Goal: Register for event/course: Sign up to attend an event or enroll in a course

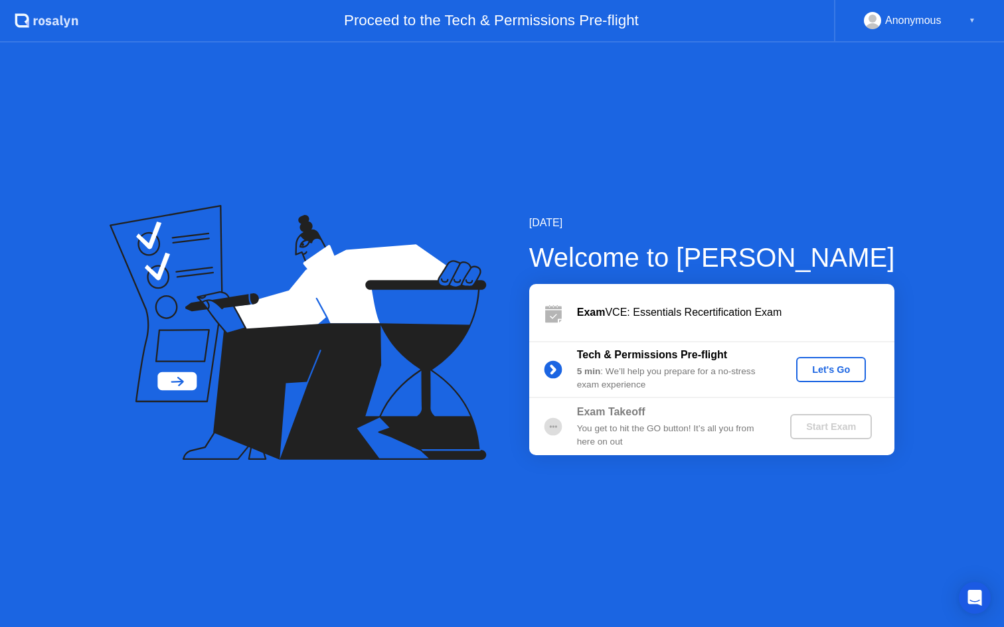
click at [831, 369] on div "Let's Go" at bounding box center [830, 370] width 59 height 11
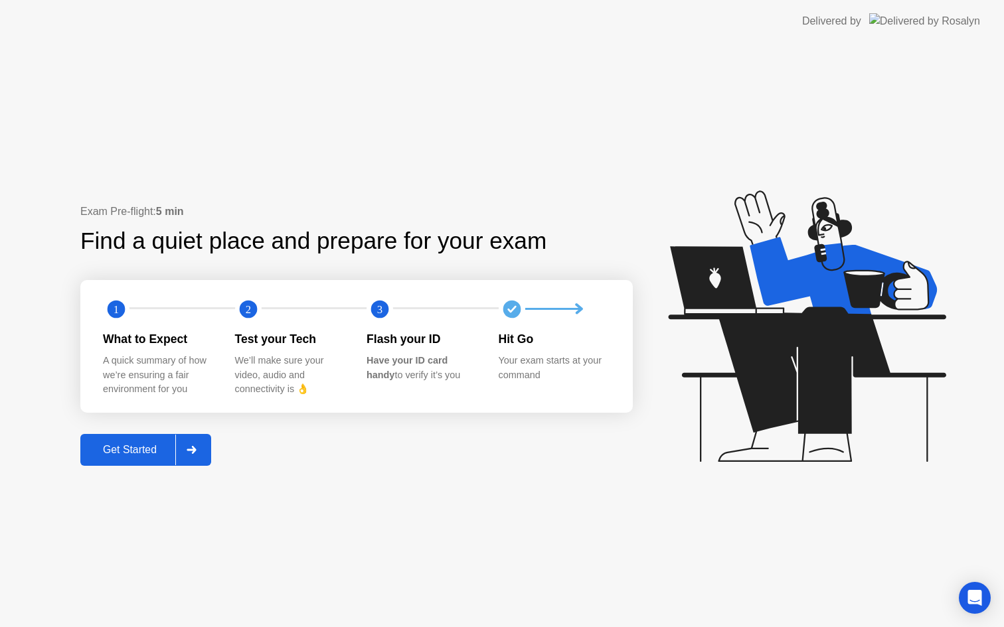
click at [136, 454] on div "Get Started" at bounding box center [129, 450] width 91 height 12
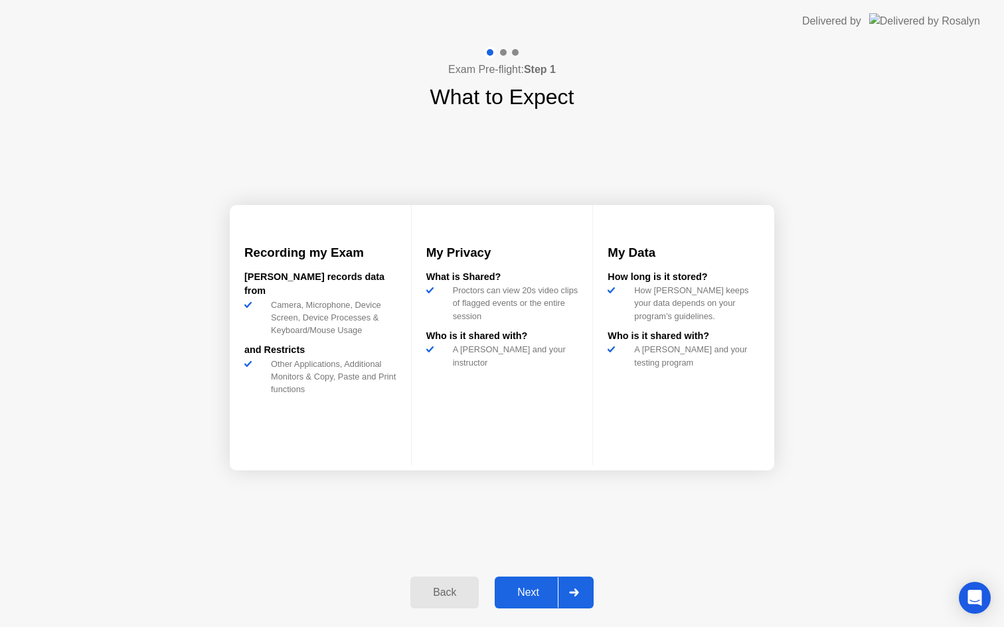
click at [542, 598] on div "Next" at bounding box center [528, 593] width 59 height 12
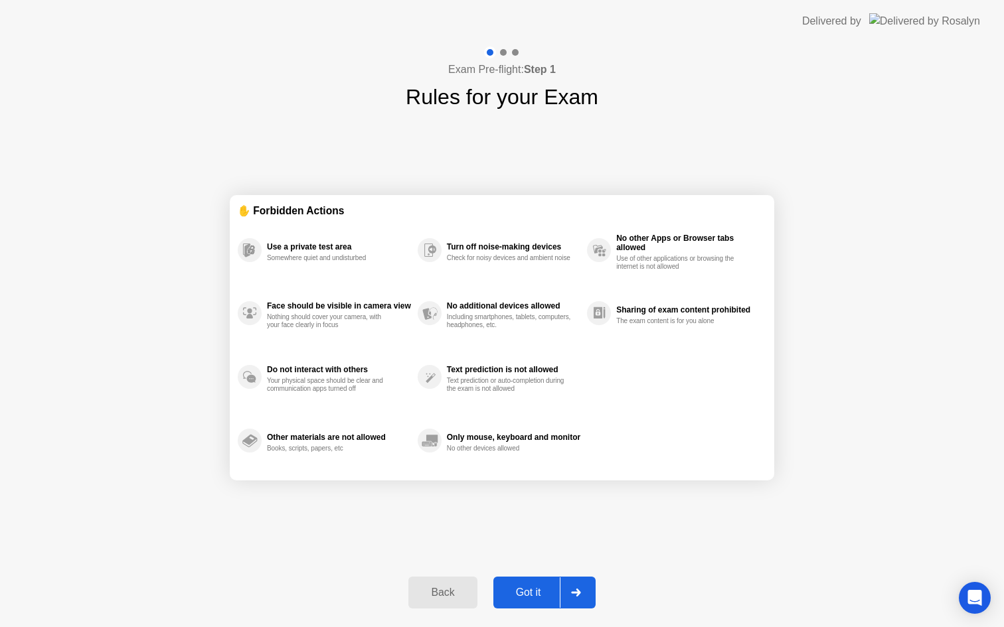
click at [538, 596] on div "Got it" at bounding box center [528, 593] width 62 height 12
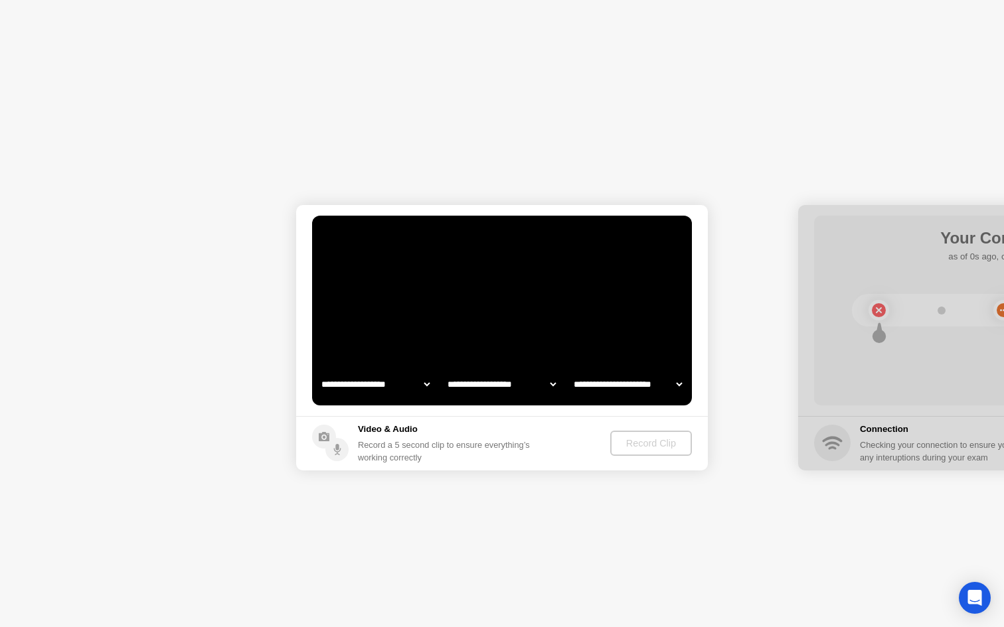
select select "**********"
select select "*******"
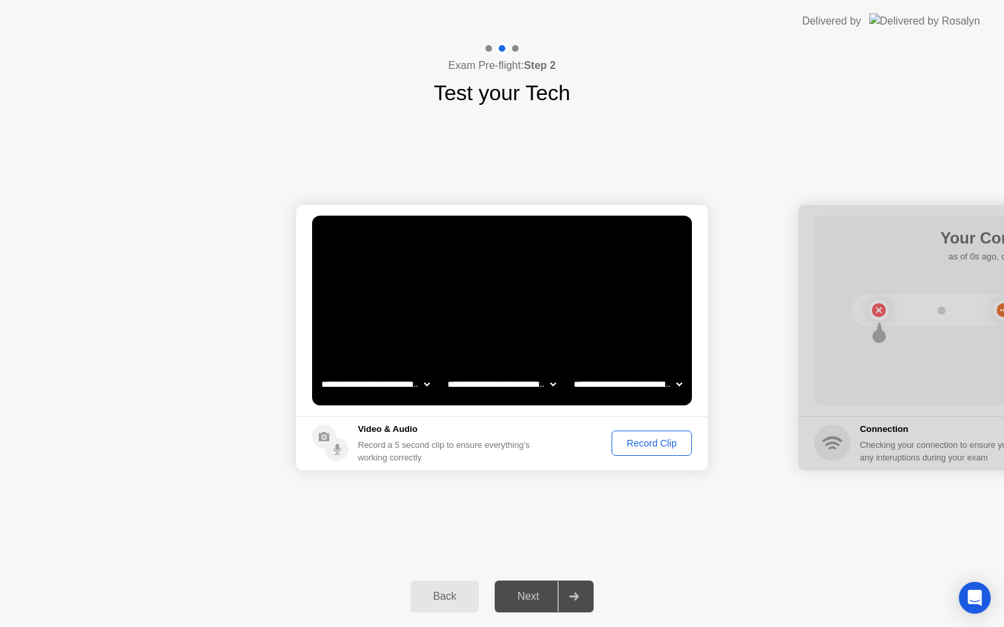
click at [643, 442] on div "Record Clip" at bounding box center [651, 443] width 71 height 11
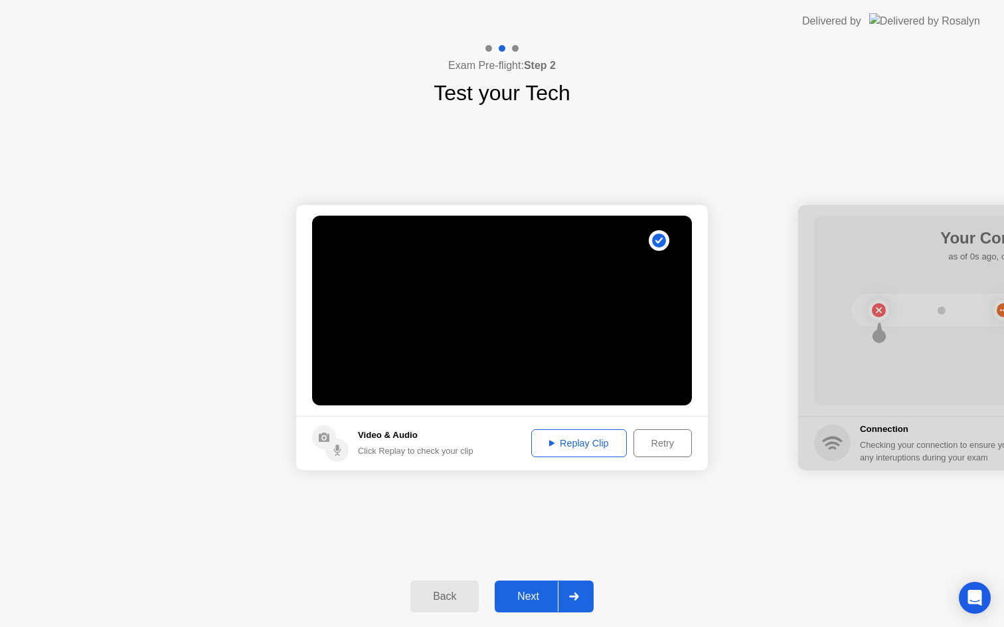
click at [534, 605] on button "Next" at bounding box center [544, 597] width 99 height 32
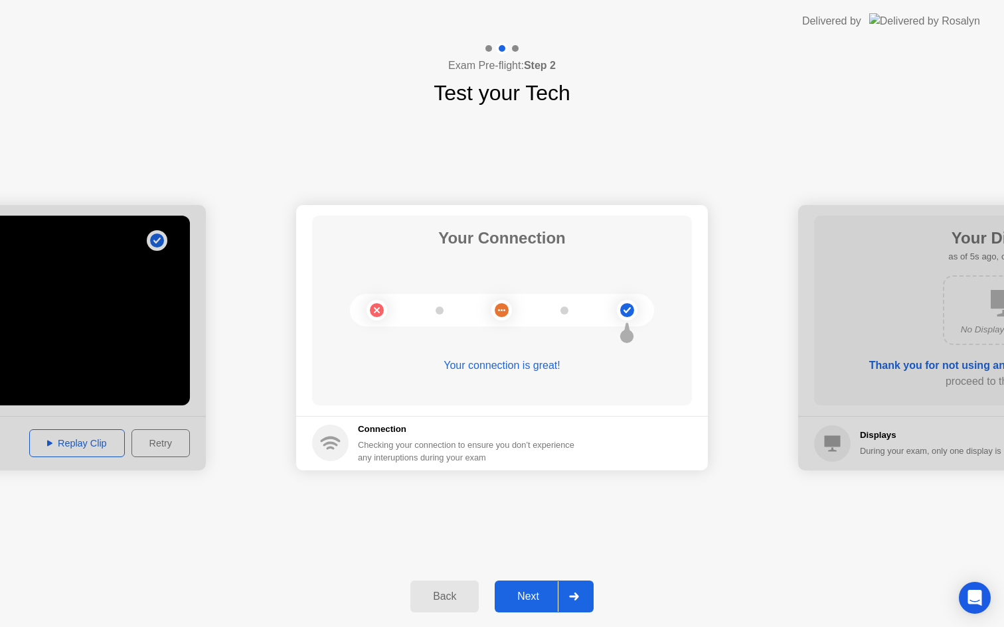
click at [534, 598] on div "Next" at bounding box center [528, 597] width 59 height 12
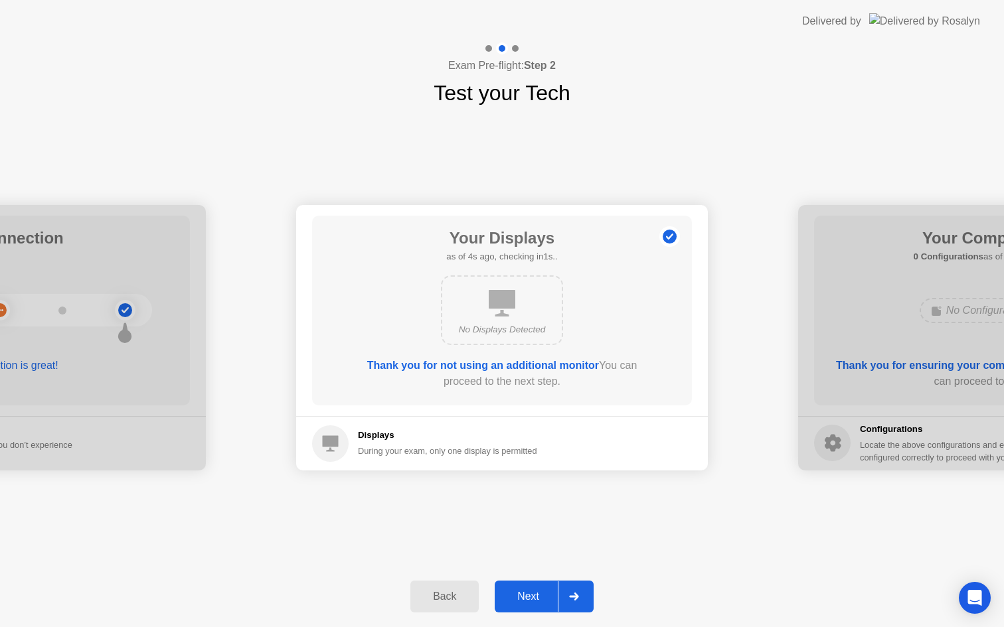
click at [523, 602] on div "Next" at bounding box center [528, 597] width 59 height 12
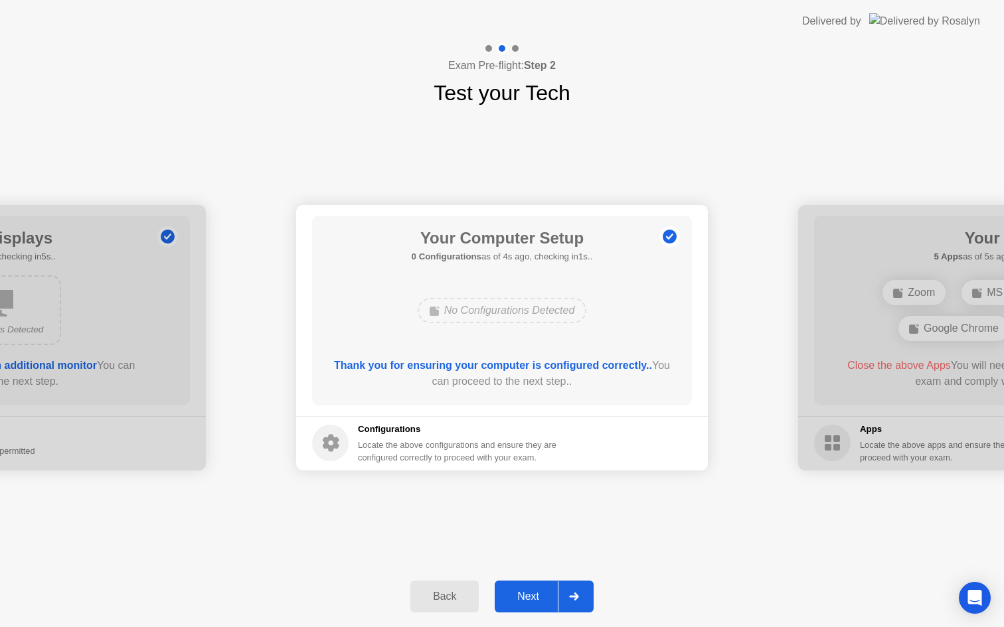
click at [523, 602] on div "Next" at bounding box center [528, 597] width 59 height 12
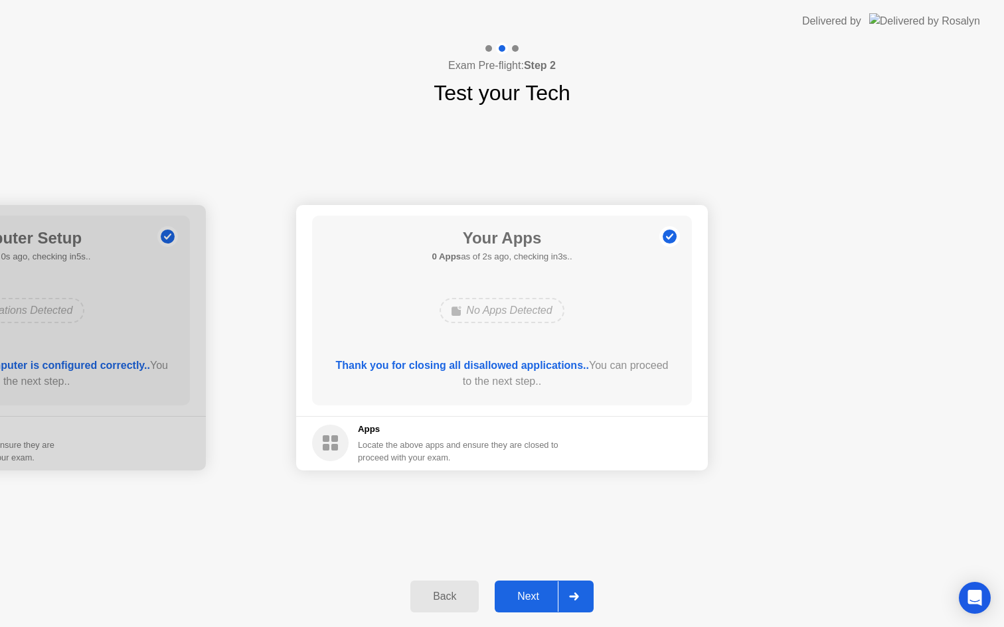
click at [533, 593] on div "Next" at bounding box center [528, 597] width 59 height 12
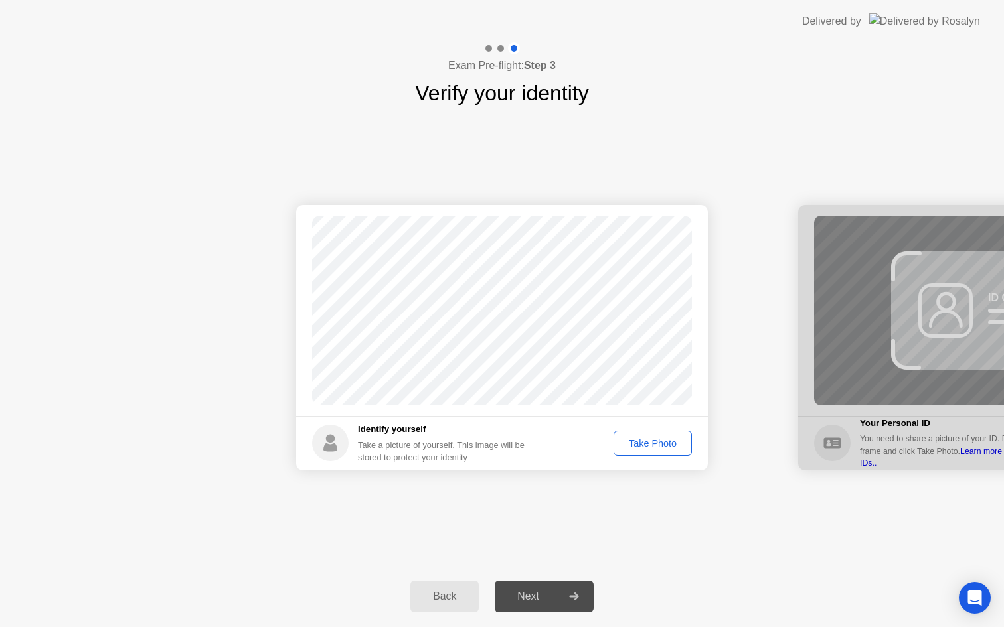
click at [645, 447] on div "Take Photo" at bounding box center [652, 443] width 69 height 11
click at [517, 600] on div "Next" at bounding box center [528, 597] width 59 height 12
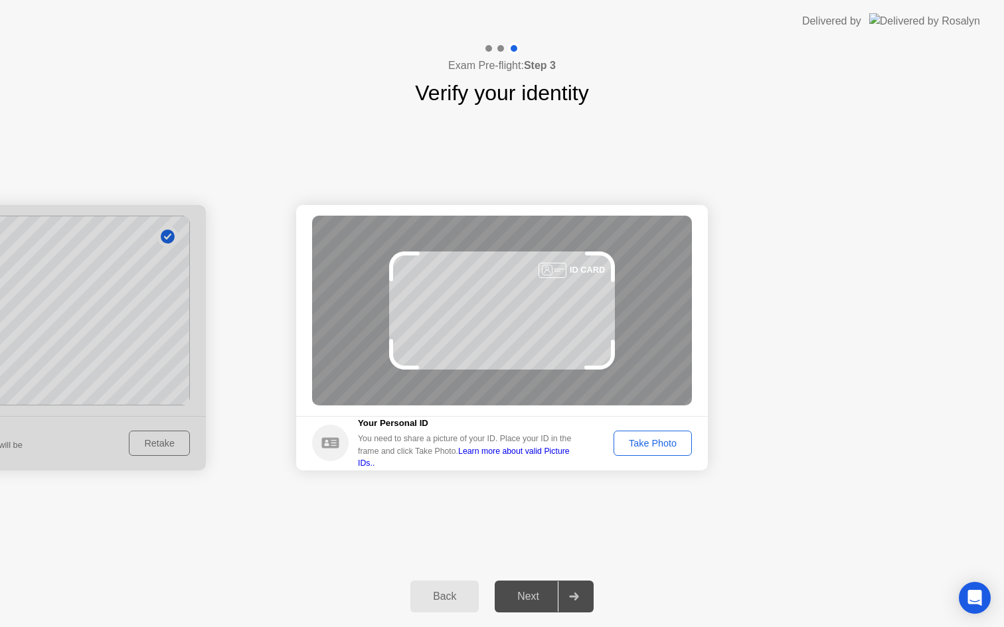
click at [517, 600] on div "Next" at bounding box center [528, 597] width 59 height 12
click at [643, 453] on button "Take Photo" at bounding box center [653, 443] width 78 height 25
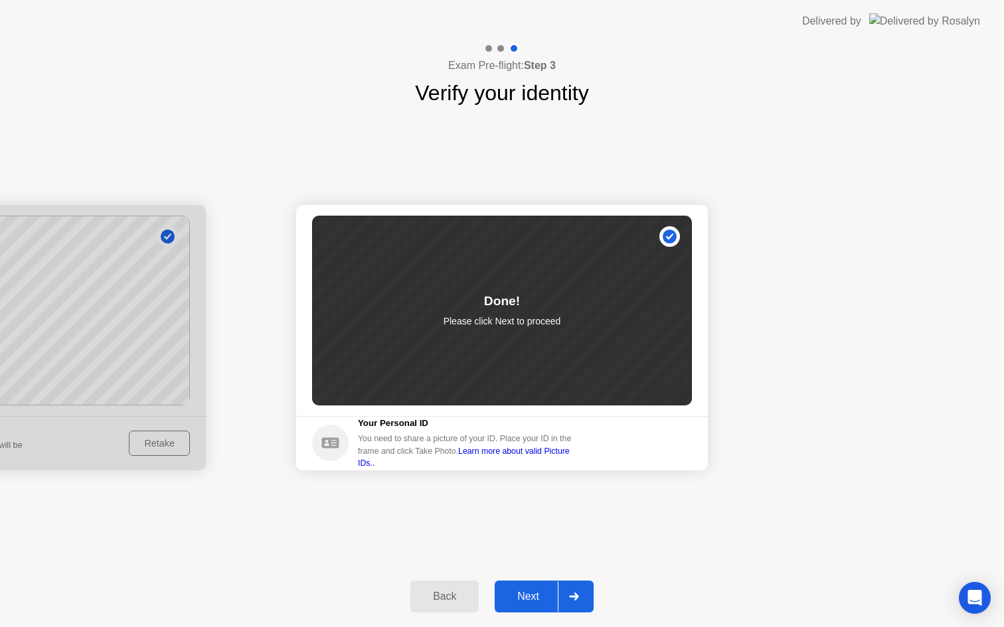
click at [545, 587] on button "Next" at bounding box center [544, 597] width 99 height 32
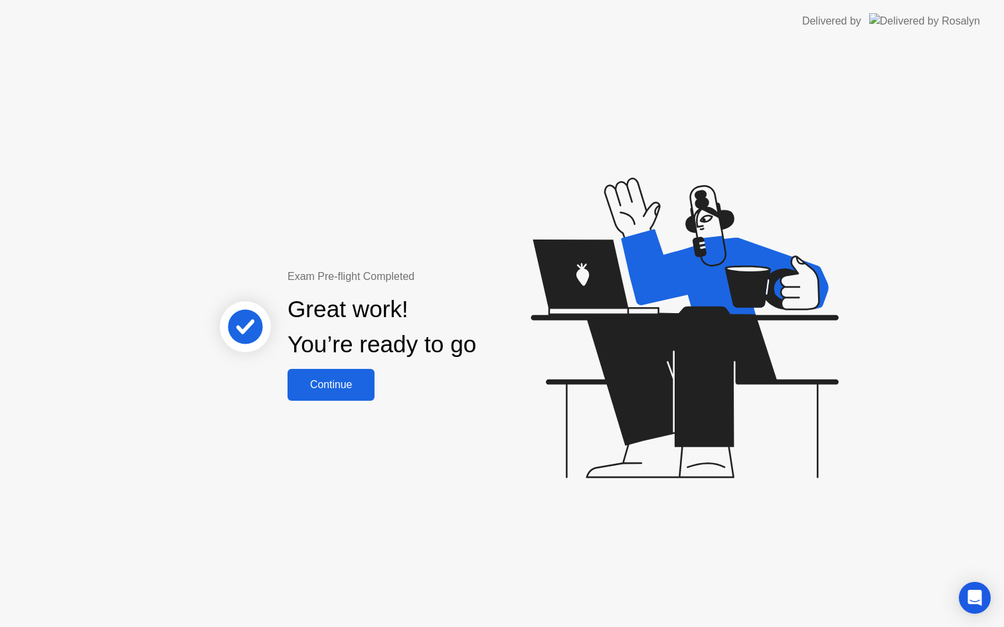
click at [323, 395] on button "Continue" at bounding box center [330, 385] width 87 height 32
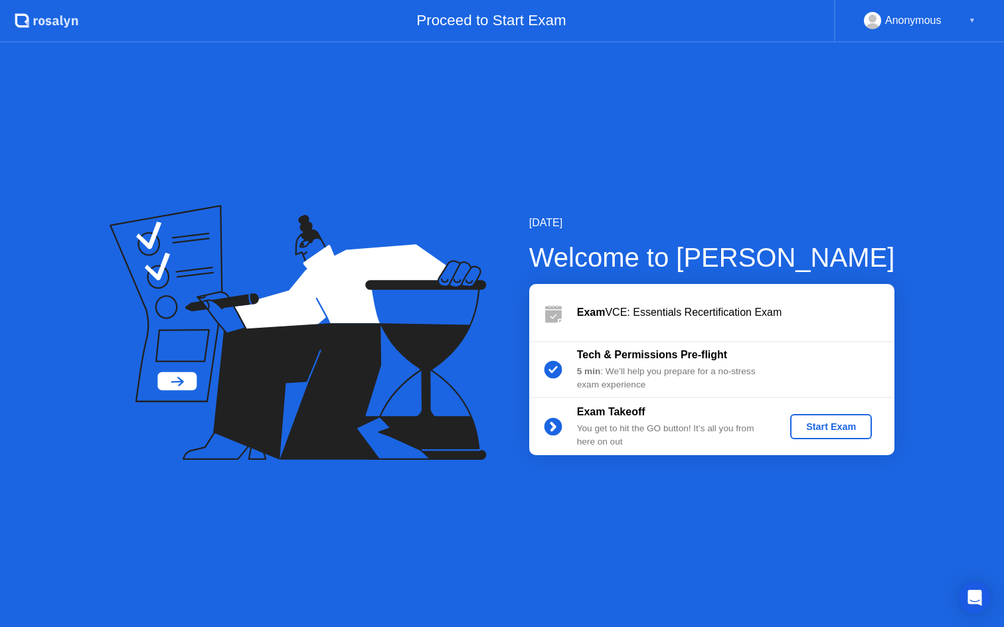
click at [816, 424] on div "Start Exam" at bounding box center [830, 427] width 71 height 11
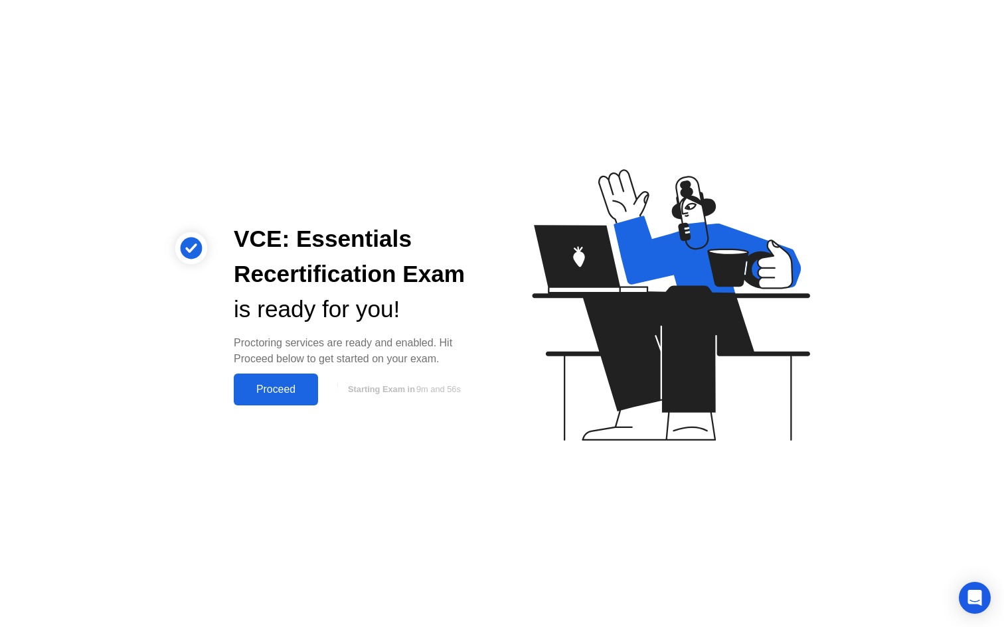
click at [285, 392] on div "Proceed" at bounding box center [276, 390] width 76 height 12
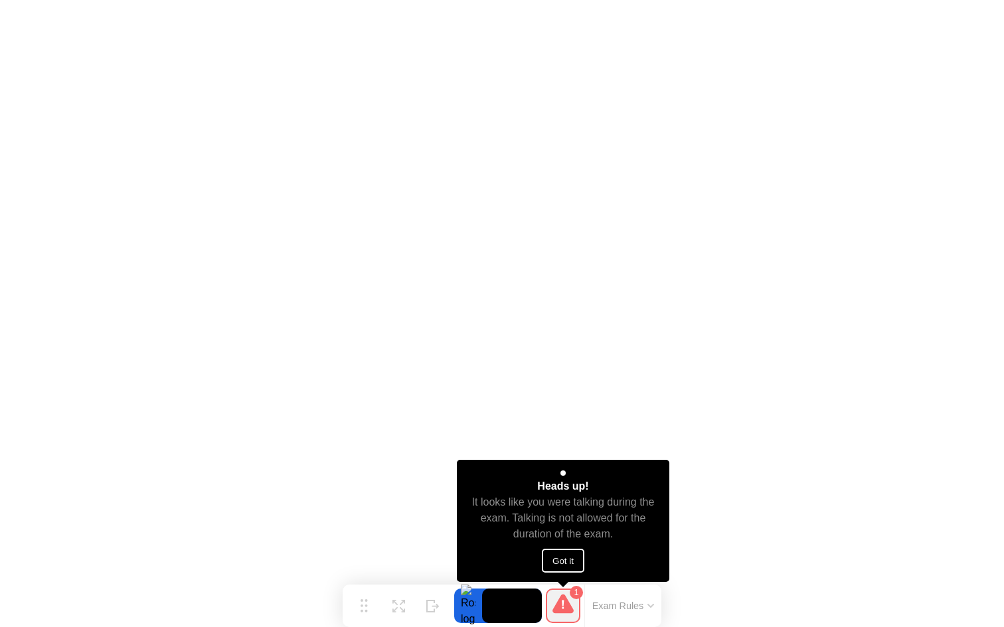
click at [567, 561] on button "Got it" at bounding box center [563, 561] width 42 height 24
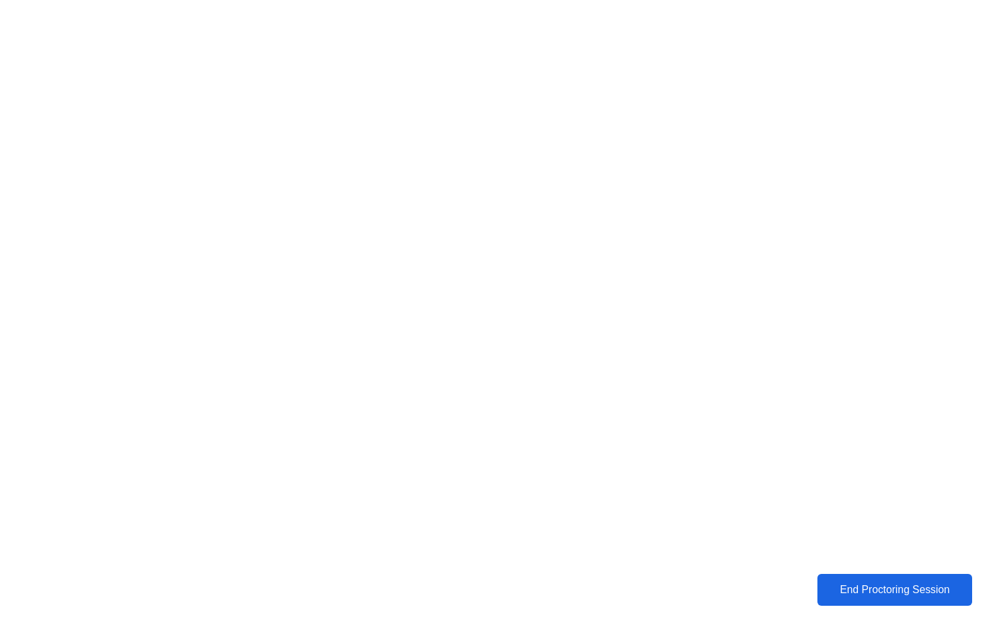
click at [864, 584] on div "End Proctoring Session" at bounding box center [894, 590] width 147 height 12
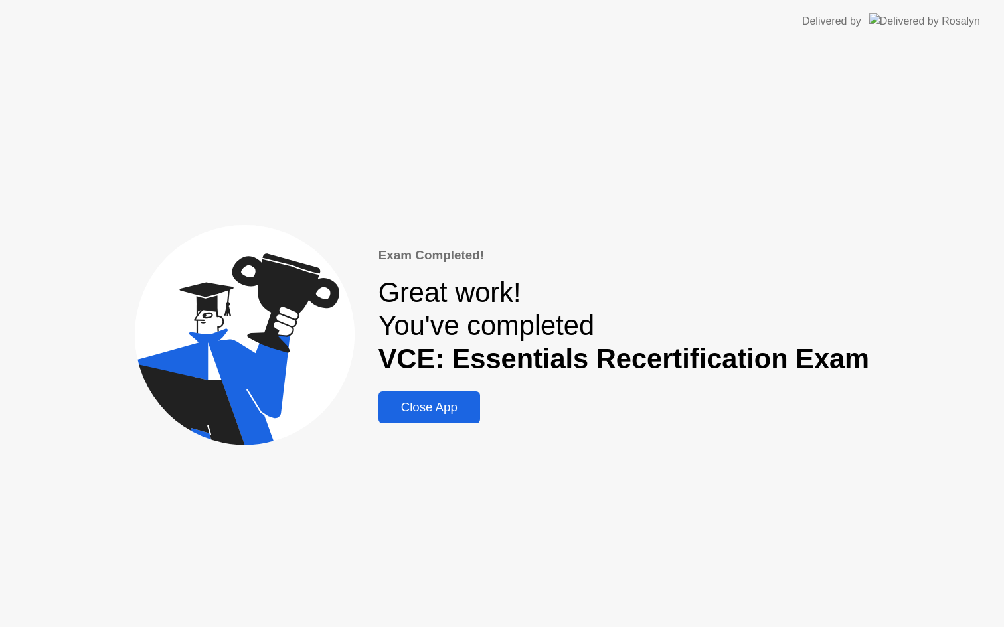
click at [471, 402] on div "Close App" at bounding box center [429, 407] width 94 height 15
